Goal: Task Accomplishment & Management: Manage account settings

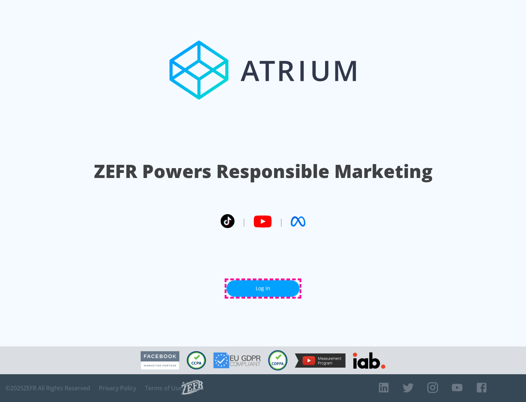
click at [263, 288] on link "Log In" at bounding box center [262, 288] width 73 height 16
